Goal: Transaction & Acquisition: Purchase product/service

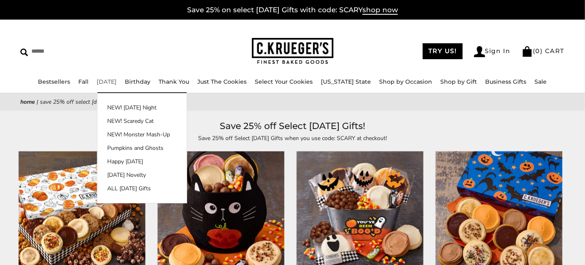
click at [111, 81] on link "[DATE]" at bounding box center [107, 81] width 20 height 7
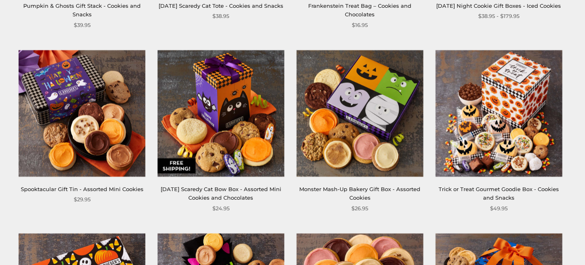
scroll to position [857, 0]
